Goal: Information Seeking & Learning: Learn about a topic

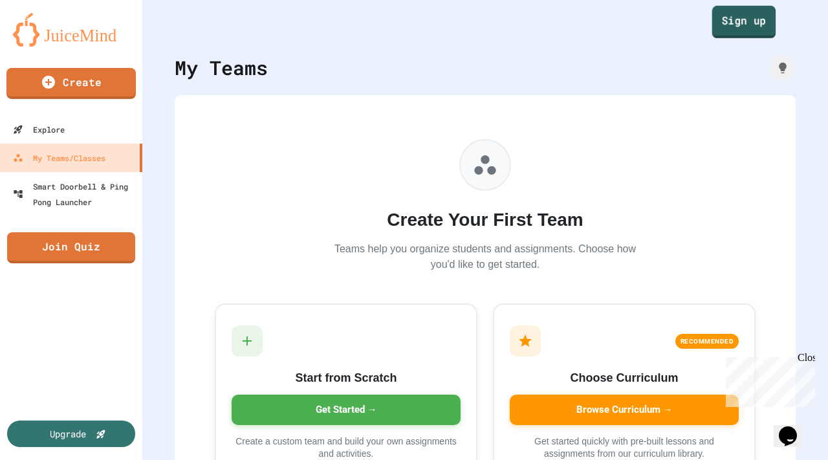
click at [739, 30] on link "Sign up" at bounding box center [744, 22] width 64 height 32
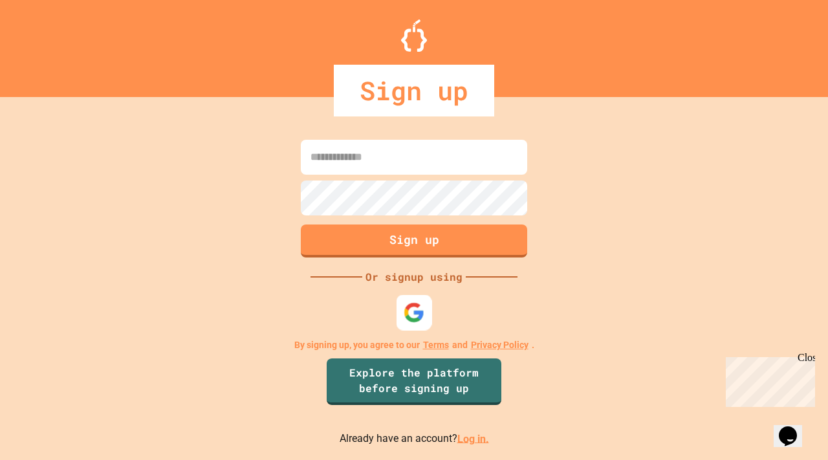
click at [410, 314] on img at bounding box center [414, 312] width 21 height 21
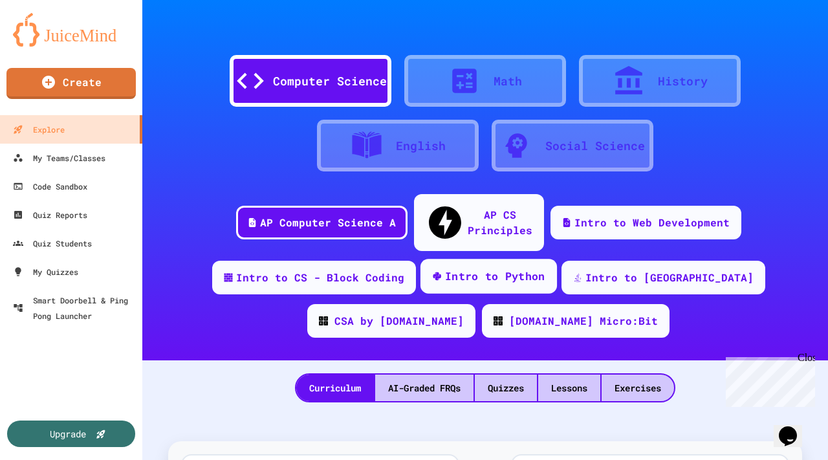
click at [445, 269] on div "Intro to Python" at bounding box center [495, 277] width 100 height 16
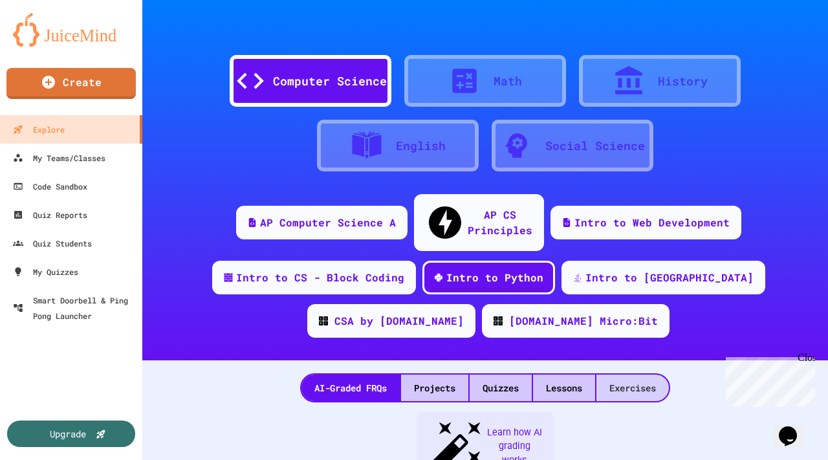
click at [652, 375] on div "Exercises" at bounding box center [633, 388] width 72 height 27
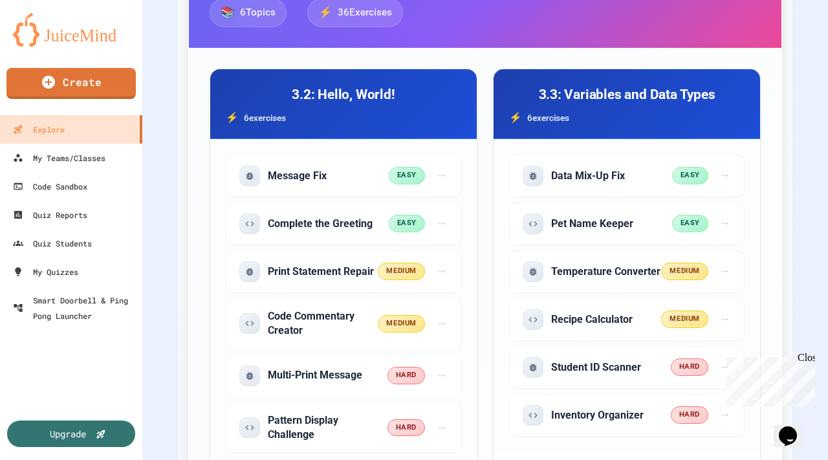
scroll to position [521, 0]
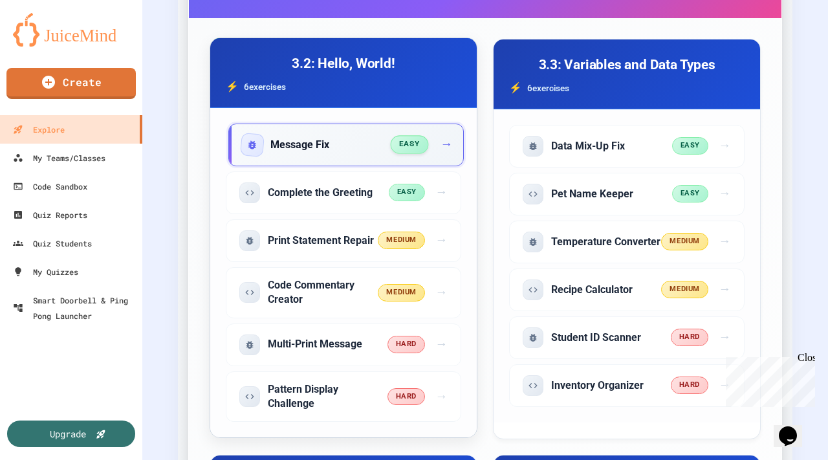
click at [314, 135] on div "Message Fix" at bounding box center [316, 145] width 149 height 21
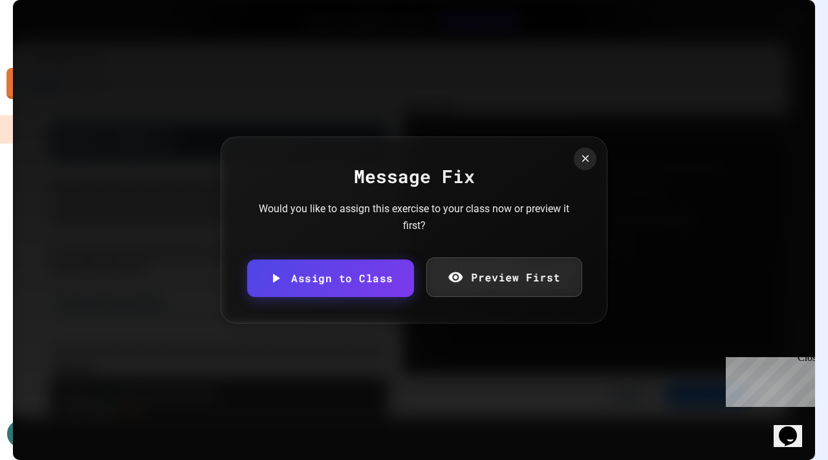
click at [463, 277] on icon at bounding box center [456, 277] width 16 height 16
